Goal: Information Seeking & Learning: Find specific fact

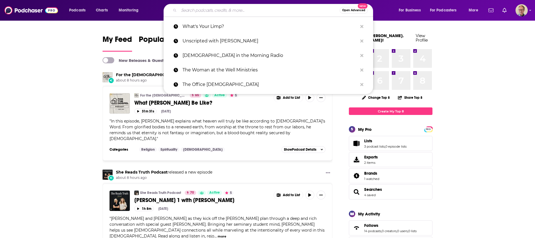
click at [229, 9] on input "Search podcasts, credits, & more..." at bounding box center [259, 10] width 161 height 9
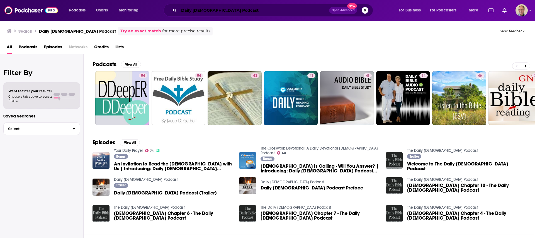
click at [180, 10] on input "Daily [DEMOGRAPHIC_DATA] Podcast" at bounding box center [254, 10] width 150 height 9
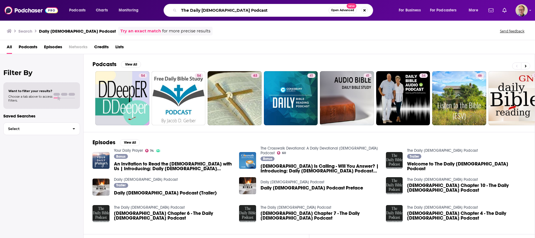
click at [240, 11] on input "The Daily [DEMOGRAPHIC_DATA] Podcast" at bounding box center [254, 10] width 150 height 9
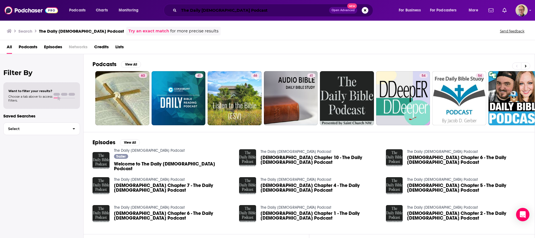
click at [246, 12] on input "The Daily [DEMOGRAPHIC_DATA] Podcast" at bounding box center [254, 10] width 150 height 9
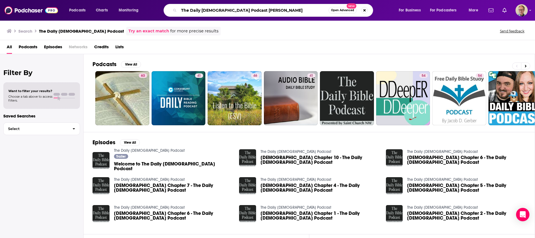
type input "The Daily [DEMOGRAPHIC_DATA] Podcast [PERSON_NAME]"
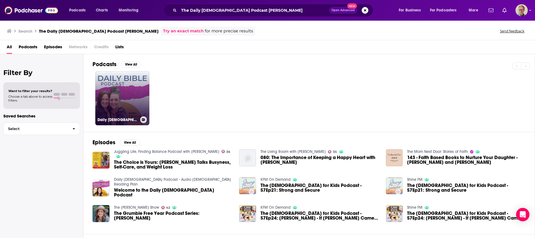
click at [126, 87] on link "Daily [DEMOGRAPHIC_DATA] Podcast - Audio [DEMOGRAPHIC_DATA] Reading Plan" at bounding box center [122, 98] width 54 height 54
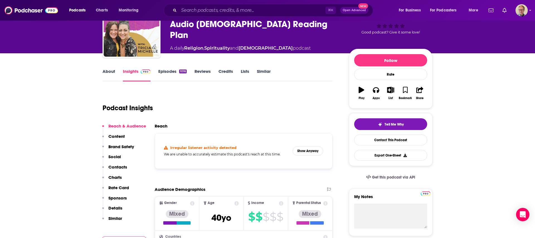
scroll to position [36, 0]
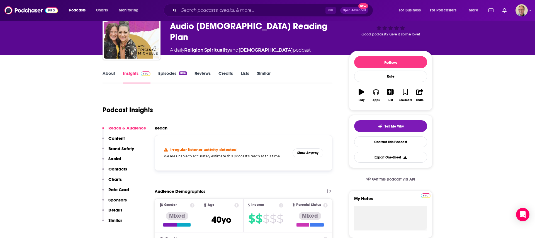
click at [378, 92] on icon "button" at bounding box center [376, 92] width 6 height 6
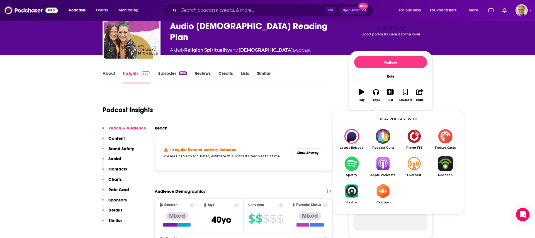
click at [384, 162] on img "Show Listen On dropdown" at bounding box center [382, 163] width 31 height 15
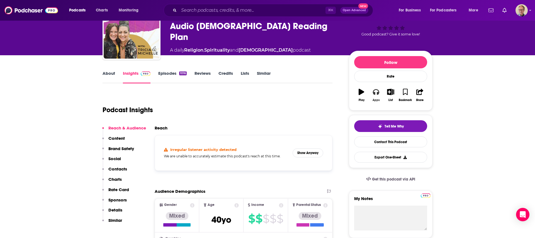
click at [374, 91] on icon "button" at bounding box center [376, 92] width 6 height 6
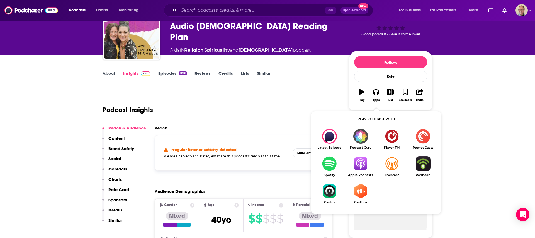
click at [329, 163] on img "Show Listen On dropdown" at bounding box center [329, 163] width 31 height 15
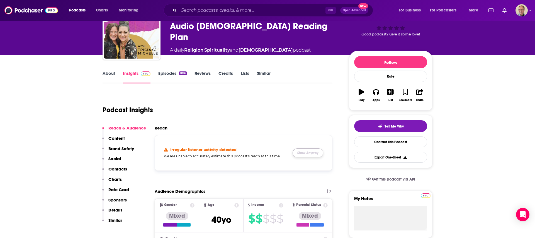
click at [311, 153] on button "Show Anyway" at bounding box center [307, 152] width 31 height 9
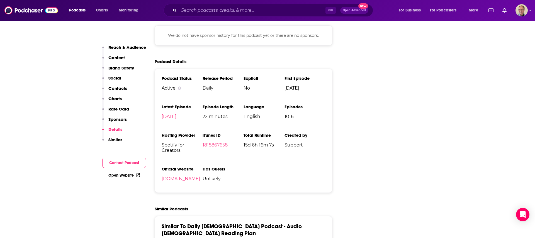
scroll to position [813, 0]
